Goal: Find specific page/section: Find specific page/section

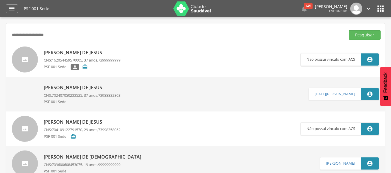
click at [4, 35] on div " Supervisão  Distritos  Ubs Coordenador: - Caravelas / BA Intervalo de Tempo…" at bounding box center [195, 103] width 391 height 173
click at [349, 30] on button "Pesquisar" at bounding box center [365, 35] width 32 height 10
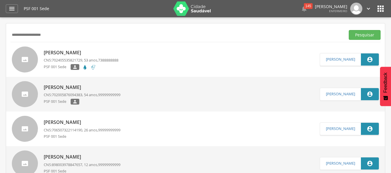
drag, startPoint x: 20, startPoint y: 40, endPoint x: 8, endPoint y: 37, distance: 11.5
type input "****"
click at [349, 30] on button "Pesquisar" at bounding box center [365, 35] width 32 height 10
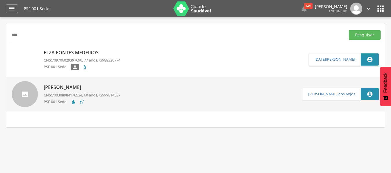
click at [73, 88] on p "[PERSON_NAME]" at bounding box center [82, 87] width 77 height 7
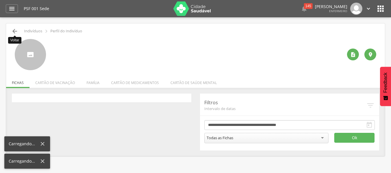
click at [12, 31] on icon "" at bounding box center [14, 31] width 7 height 7
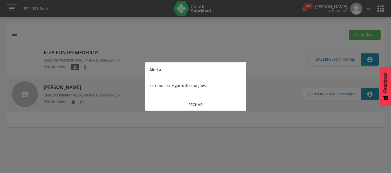
drag, startPoint x: 193, startPoint y: 104, endPoint x: 186, endPoint y: 99, distance: 9.1
click at [193, 104] on button "FECHAR" at bounding box center [195, 105] width 101 height 12
